Goal: Navigation & Orientation: Find specific page/section

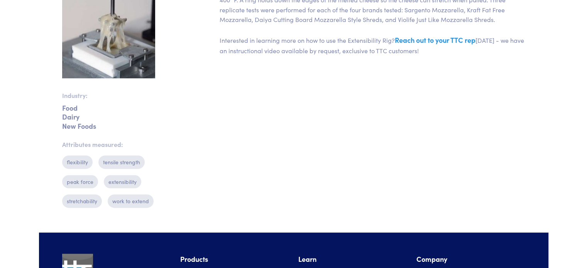
scroll to position [193, 0]
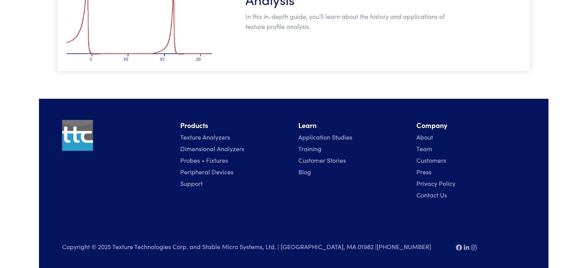
scroll to position [250, 0]
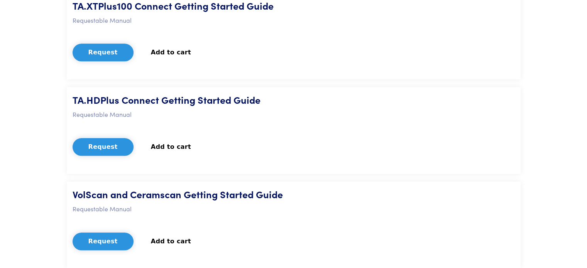
scroll to position [502, 0]
